Goal: Information Seeking & Learning: Learn about a topic

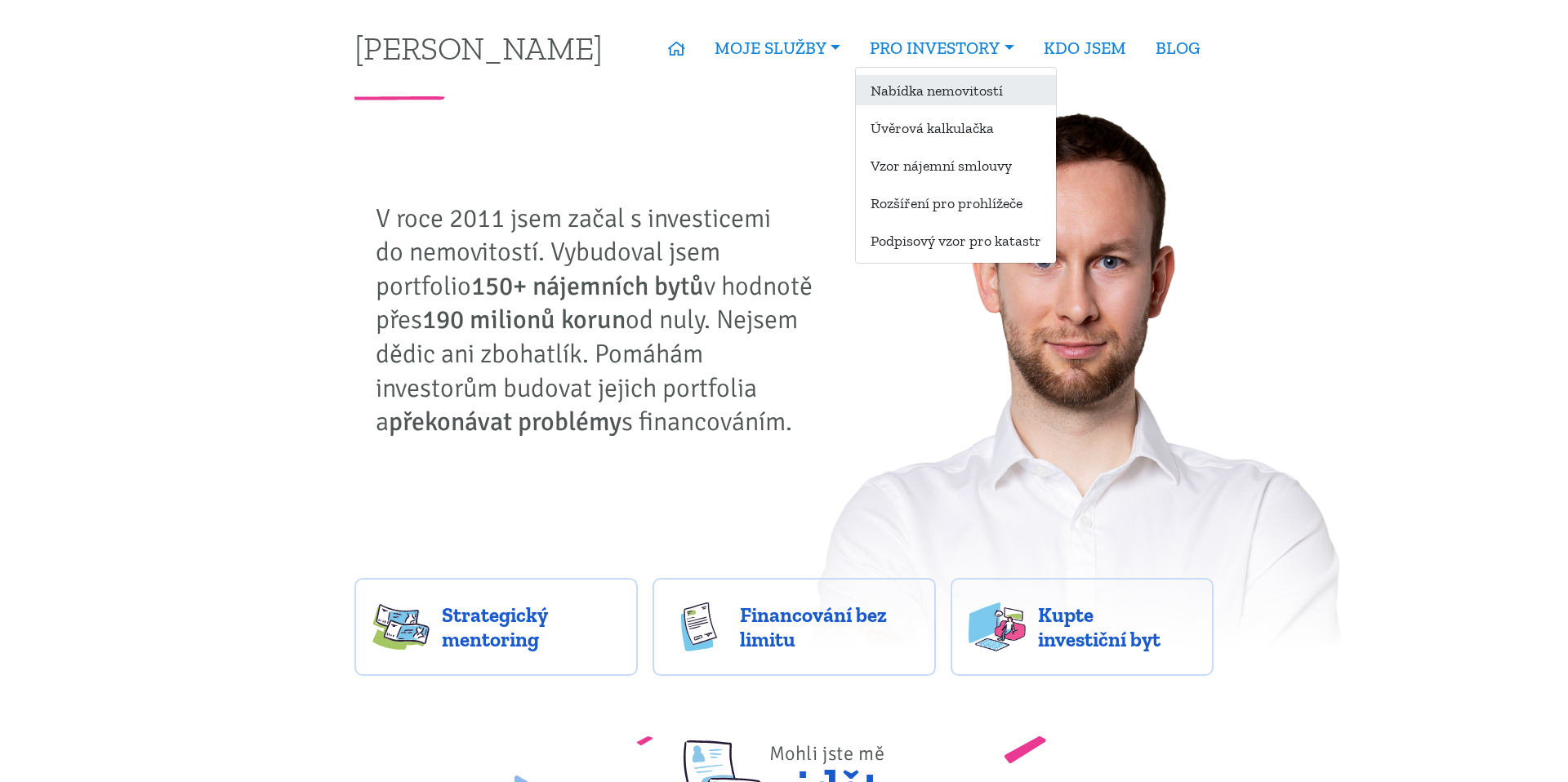
click at [933, 92] on link "Nabídka nemovitostí" at bounding box center [956, 90] width 200 height 30
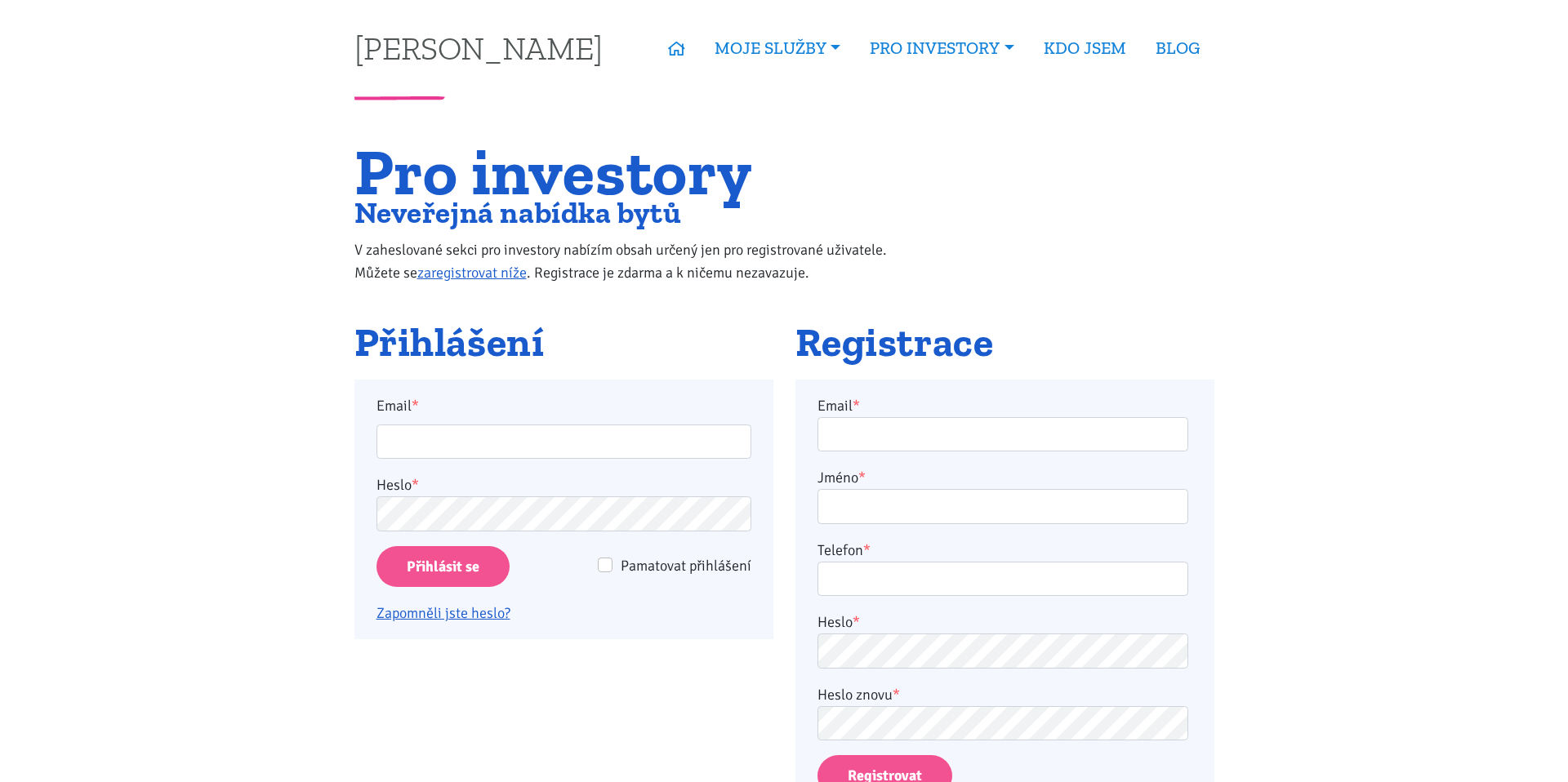
click at [595, 423] on div "Email *" at bounding box center [564, 427] width 397 height 65
click at [578, 438] on input "Email *" at bounding box center [564, 442] width 375 height 35
type input "[PERSON_NAME][EMAIL_ADDRESS][DOMAIN_NAME]"
click at [442, 575] on input "Přihlásit se" at bounding box center [443, 567] width 133 height 42
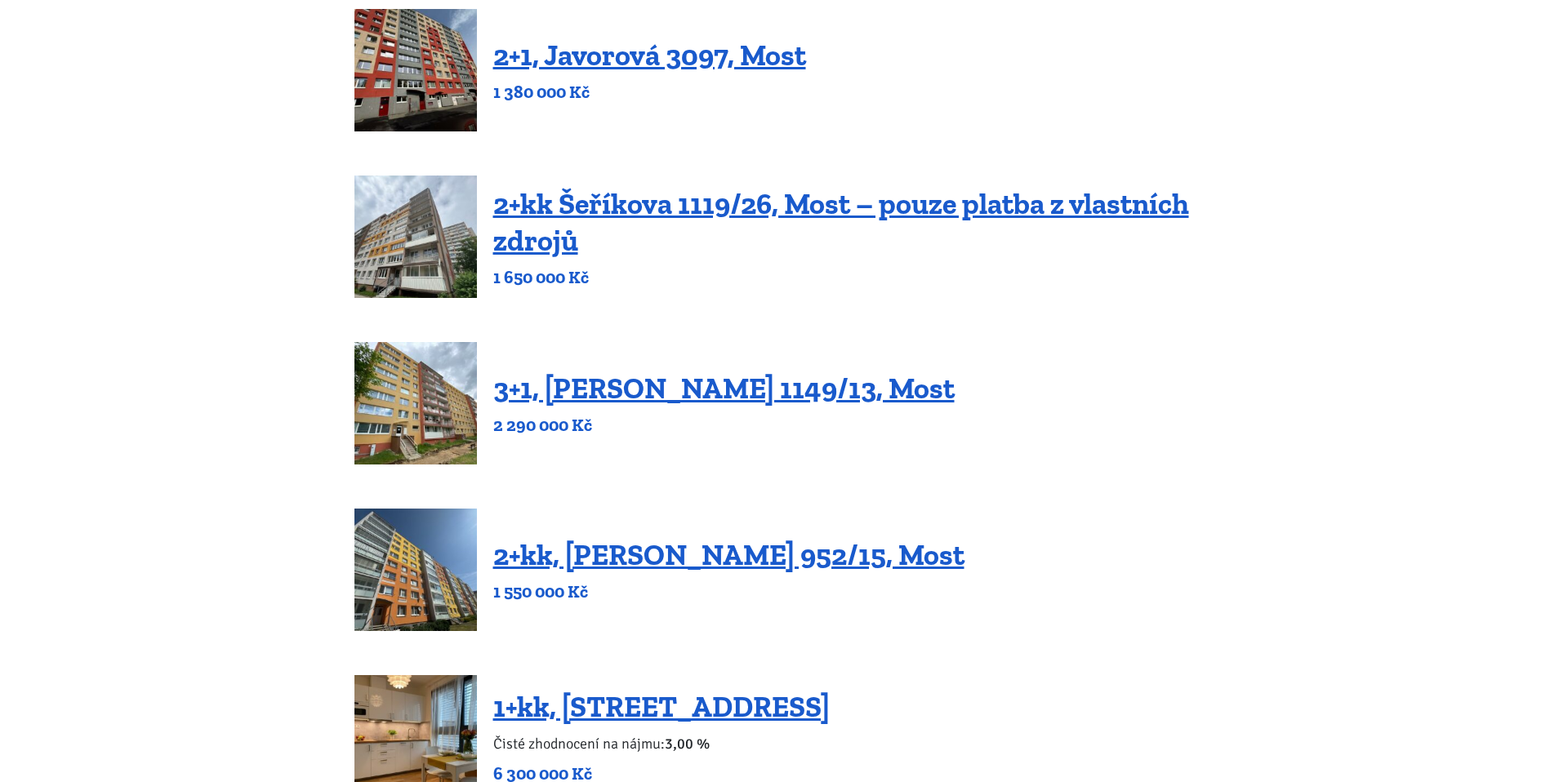
scroll to position [763, 0]
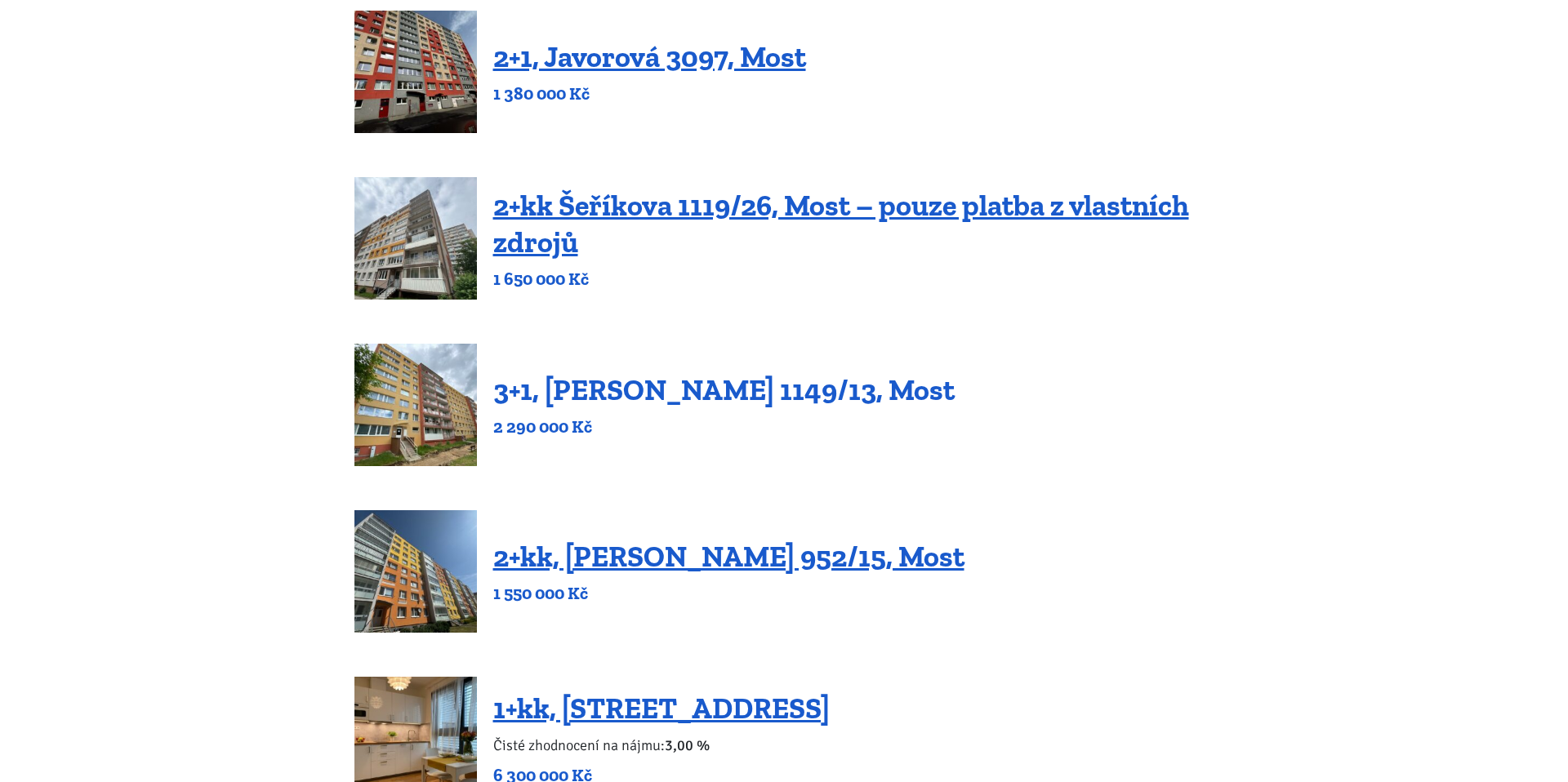
click at [603, 377] on link "3+1, [PERSON_NAME] 1149/13, Most" at bounding box center [724, 389] width 461 height 35
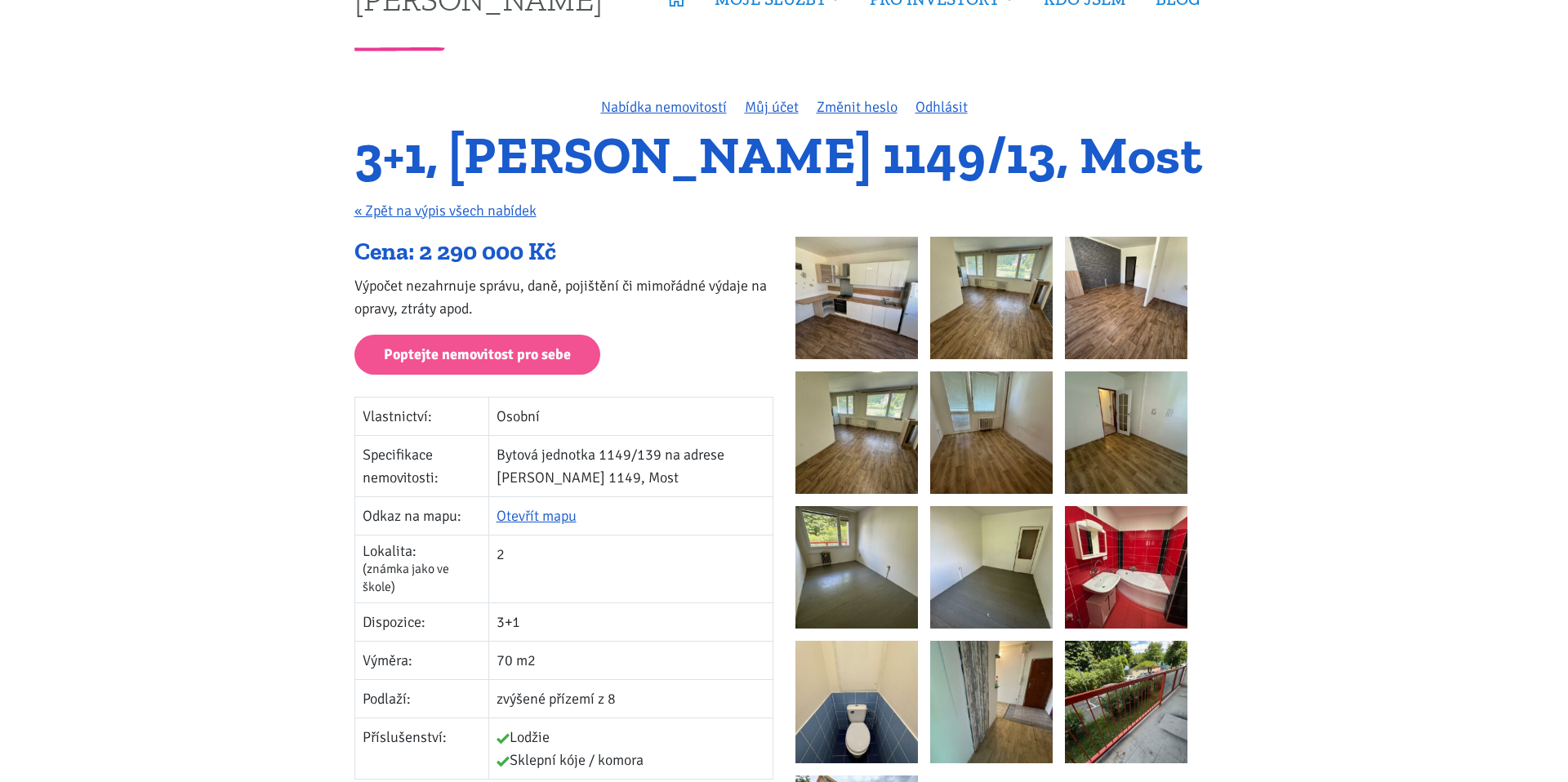
scroll to position [158, 0]
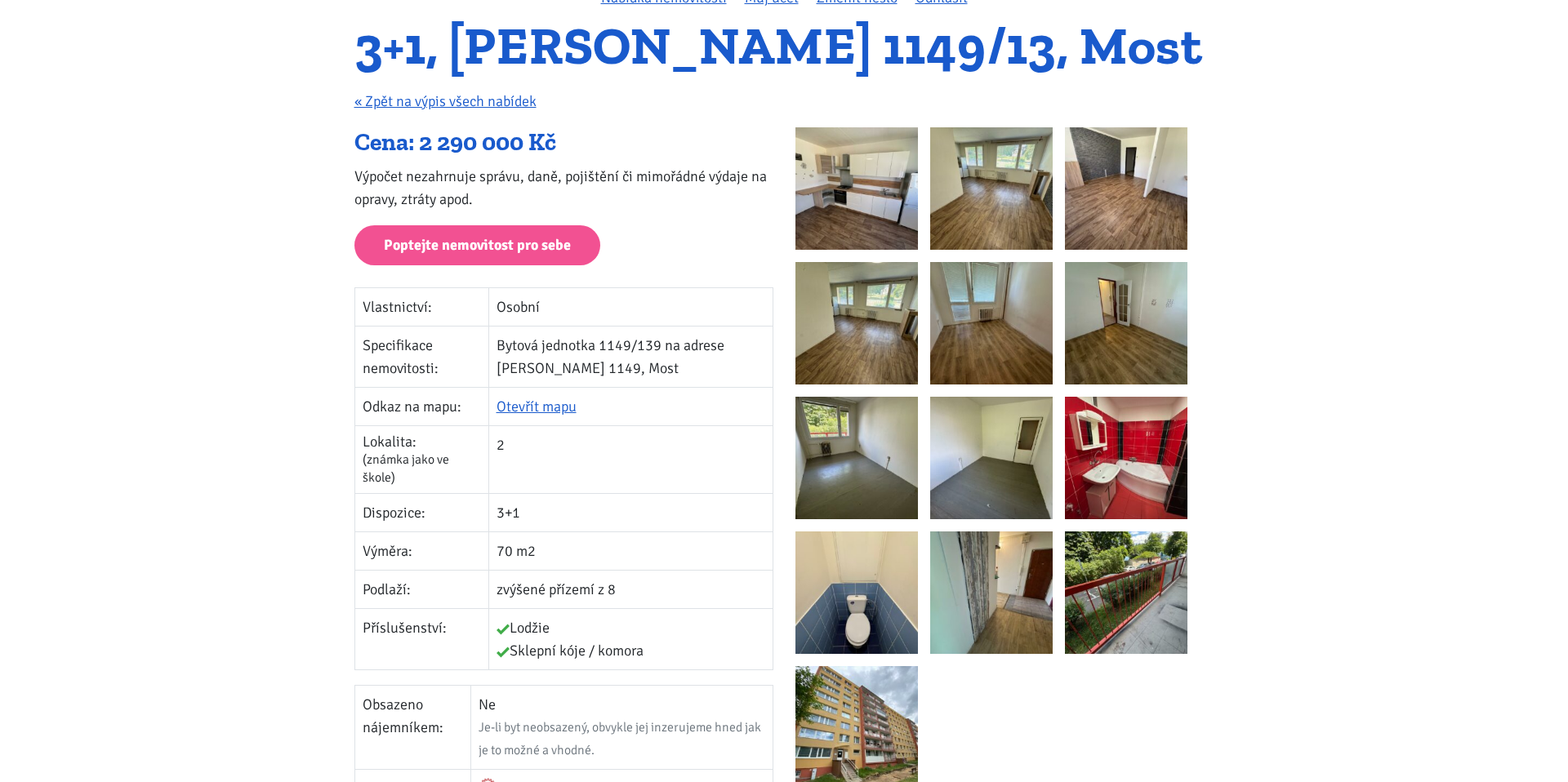
click at [855, 198] on img at bounding box center [857, 189] width 122 height 122
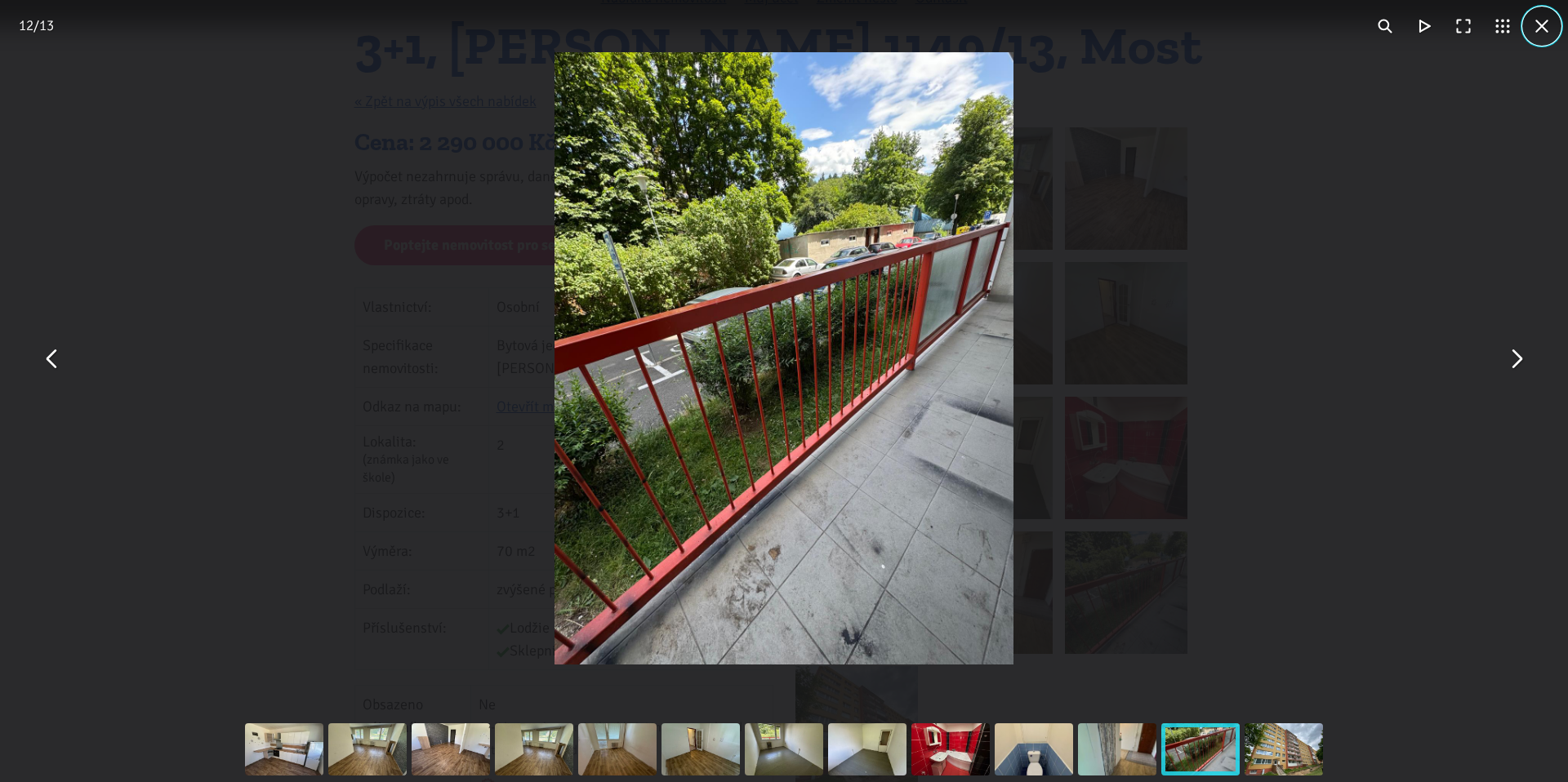
click at [1542, 37] on button "You can close this modal content with the ESC key" at bounding box center [1542, 26] width 39 height 39
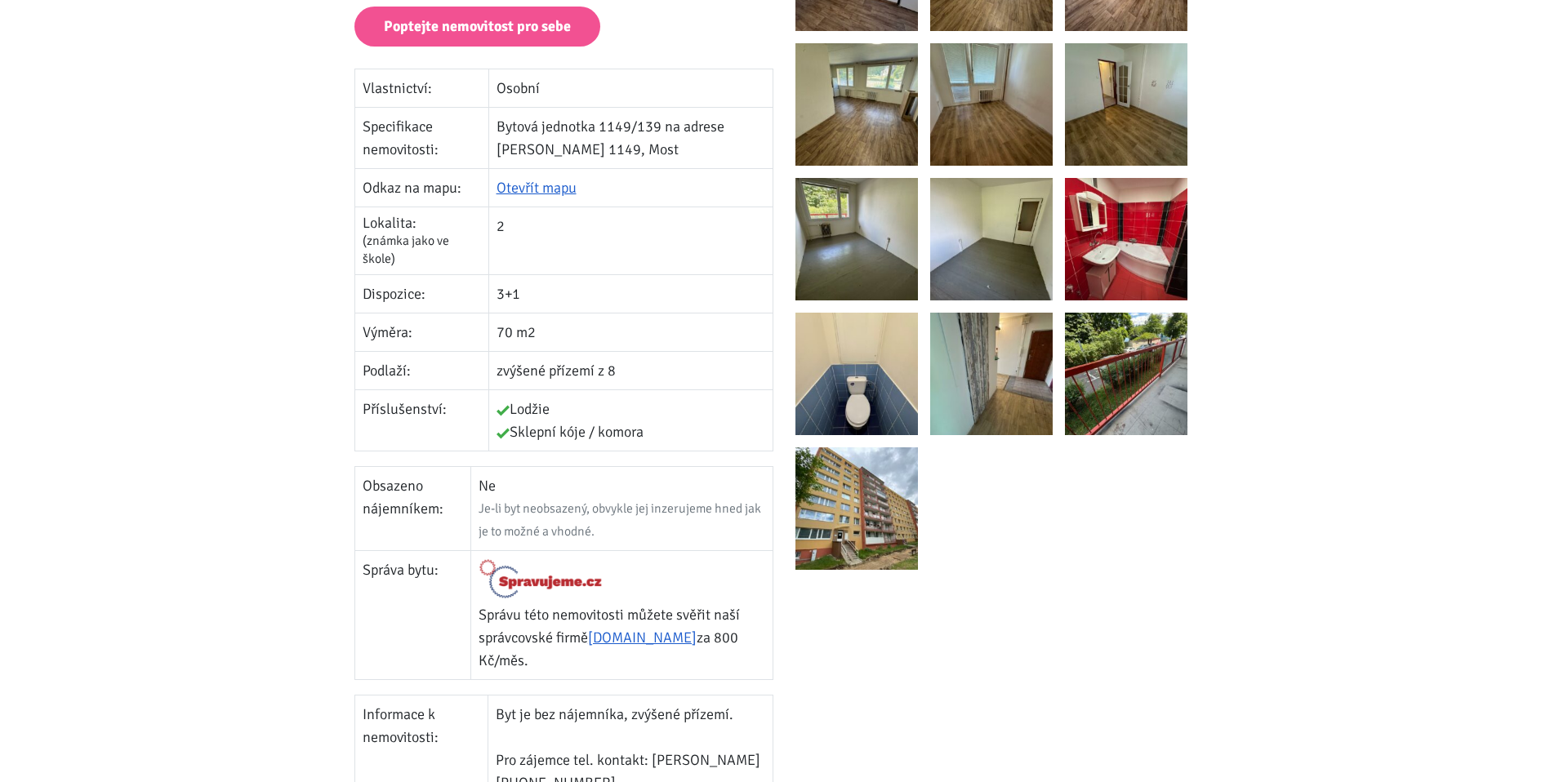
scroll to position [559, 0]
